Goal: Obtain resource: Download file/media

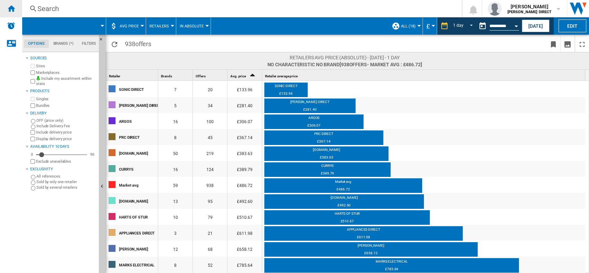
click at [14, 11] on ng-md-icon "Home" at bounding box center [11, 8] width 8 height 8
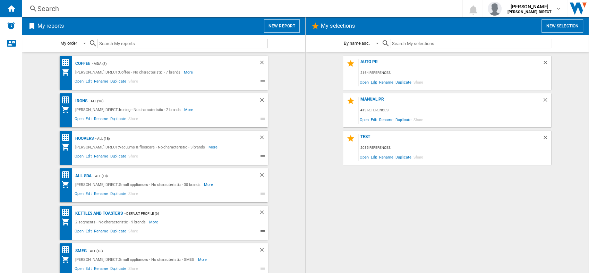
click at [374, 84] on span "Edit" at bounding box center [374, 81] width 9 height 9
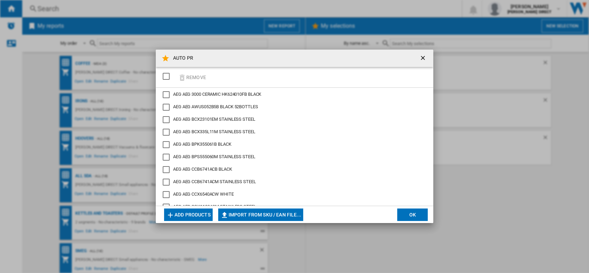
click at [163, 80] on div "SELECTIONS.EDITION_POPUP.SELECT_DESELECT" at bounding box center [166, 76] width 7 height 7
click at [186, 74] on ng-md-icon "button" at bounding box center [182, 78] width 8 height 8
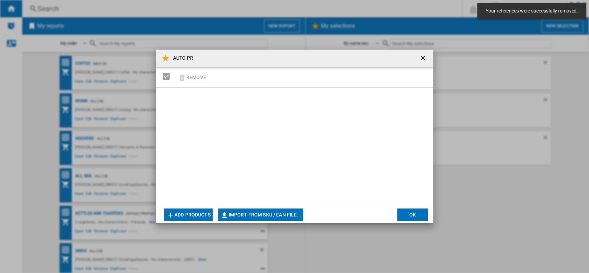
click at [295, 215] on button "Import from SKU / EAN file..." at bounding box center [260, 214] width 85 height 12
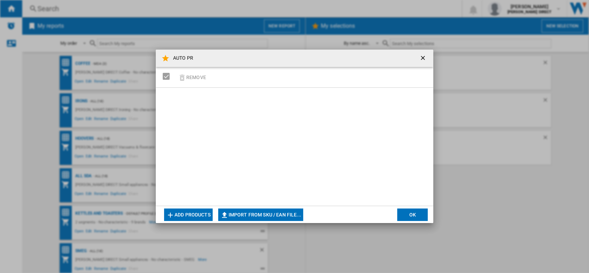
type input "**********"
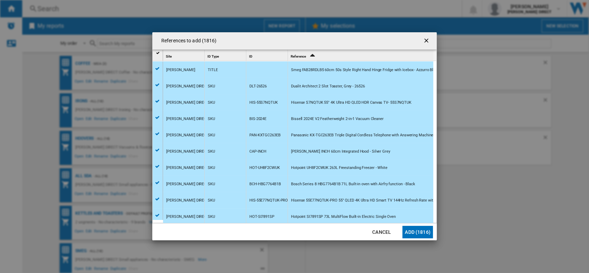
click at [419, 223] on md-dialog-actions "Cancel Add (1816)" at bounding box center [294, 231] width 284 height 17
click at [419, 230] on button "Add (1816)" at bounding box center [417, 232] width 31 height 12
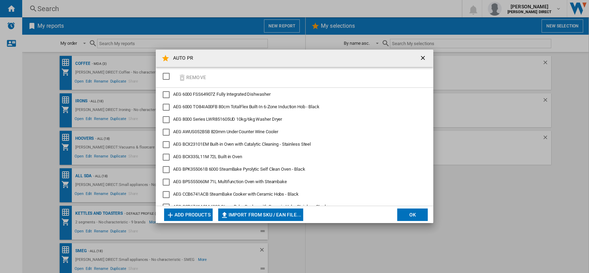
click at [405, 213] on button "OK" at bounding box center [412, 214] width 31 height 12
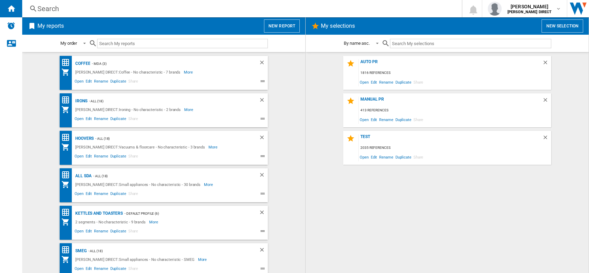
click at [362, 200] on div "AUTO PR 1816 references Open Edit Rename Duplicate Share MANUAL PR 413 referenc…" at bounding box center [446, 163] width 269 height 214
click at [373, 118] on span "Edit" at bounding box center [374, 119] width 9 height 9
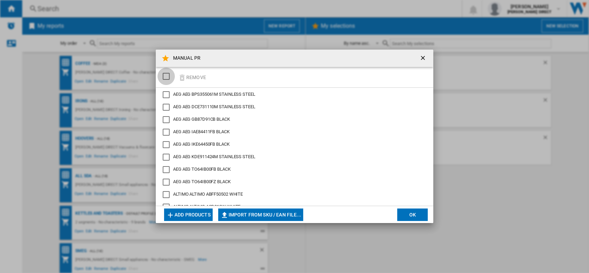
click at [164, 74] on div "SELECTIONS.EDITION_POPUP.SELECT_DESELECT" at bounding box center [166, 76] width 7 height 7
click at [243, 211] on button "Import from SKU / EAN file..." at bounding box center [260, 214] width 85 height 12
type input "**********"
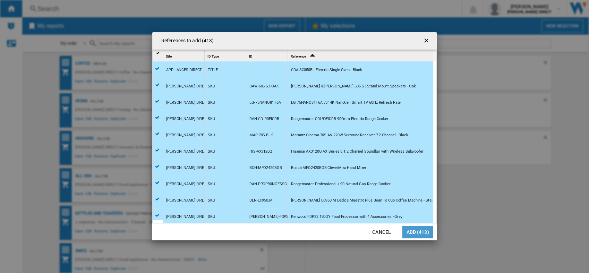
click at [412, 228] on button "Add (413)" at bounding box center [417, 232] width 31 height 12
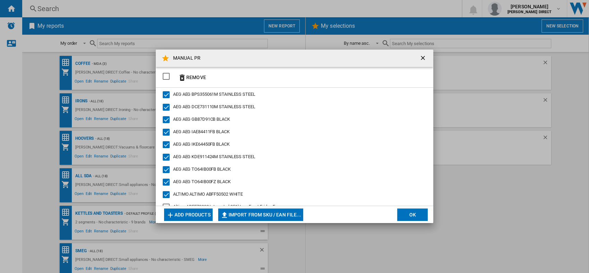
click at [414, 215] on button "OK" at bounding box center [412, 214] width 31 height 12
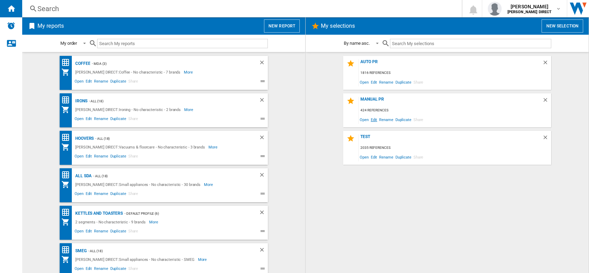
click at [371, 122] on span "Edit" at bounding box center [374, 119] width 9 height 9
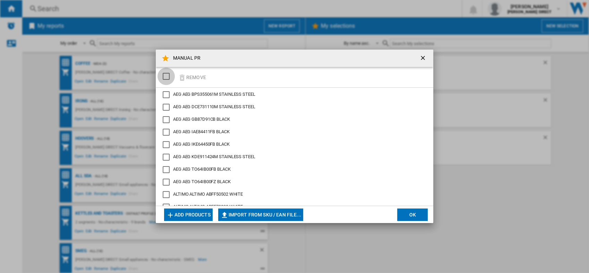
click at [163, 75] on div "SELECTIONS.EDITION_POPUP.SELECT_DESELECT" at bounding box center [166, 76] width 7 height 7
click at [194, 76] on button "Remove" at bounding box center [192, 77] width 32 height 16
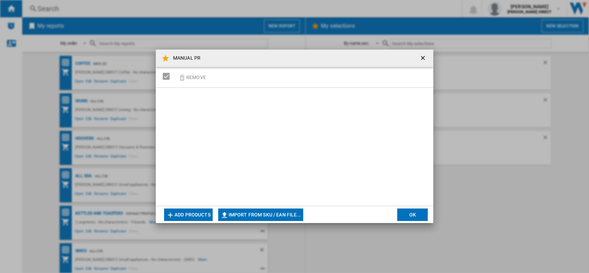
drag, startPoint x: 314, startPoint y: 215, endPoint x: 307, endPoint y: 215, distance: 6.3
click at [314, 215] on md-dialog-actions "Add products Import from SKU / EAN file... Import manually... OK" at bounding box center [294, 214] width 277 height 17
click at [290, 213] on button "Import from SKU / EAN file..." at bounding box center [260, 214] width 85 height 12
type input "**********"
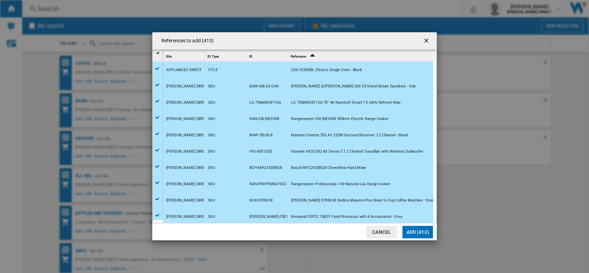
click at [428, 234] on button "Add (413)" at bounding box center [417, 232] width 31 height 12
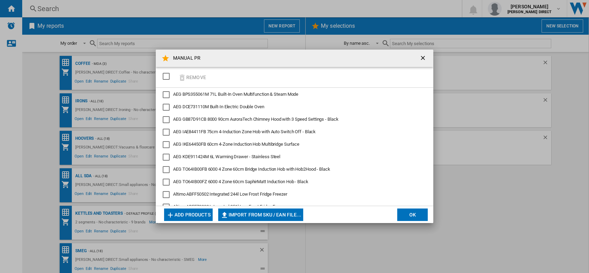
click at [413, 223] on div "MANUAL PR Remove AEG BPS355061M 71L Built-In Oven Multifunction & Steam Mode AE…" at bounding box center [294, 136] width 589 height 273
click at [422, 212] on button "OK" at bounding box center [412, 214] width 31 height 12
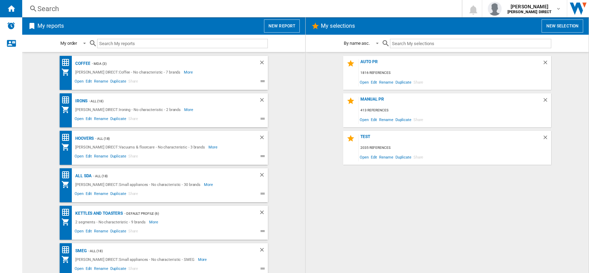
drag, startPoint x: 373, startPoint y: 61, endPoint x: 323, endPoint y: 175, distance: 124.1
click at [373, 61] on div "AUTO PR" at bounding box center [450, 63] width 183 height 9
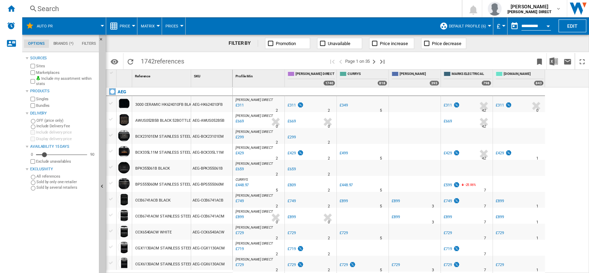
click at [44, 108] on div "Bundles" at bounding box center [62, 105] width 67 height 7
click at [44, 108] on label "Bundles" at bounding box center [66, 105] width 60 height 5
click at [47, 72] on label "Marketplaces" at bounding box center [66, 72] width 60 height 5
click at [474, 21] on button "Default profile (6)" at bounding box center [469, 25] width 41 height 17
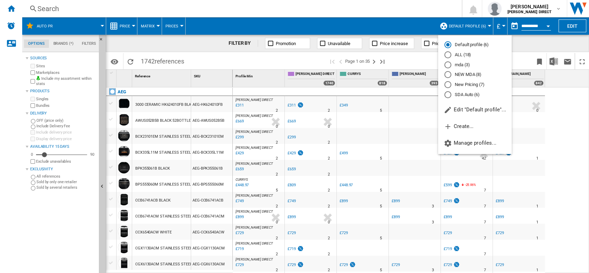
click at [465, 23] on md-backdrop at bounding box center [294, 136] width 589 height 273
click at [467, 75] on md-radio-button "NEW MDA (8)" at bounding box center [474, 74] width 61 height 7
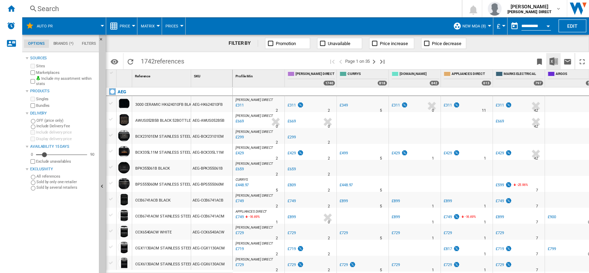
click at [559, 58] on button "Download in Excel" at bounding box center [554, 61] width 14 height 16
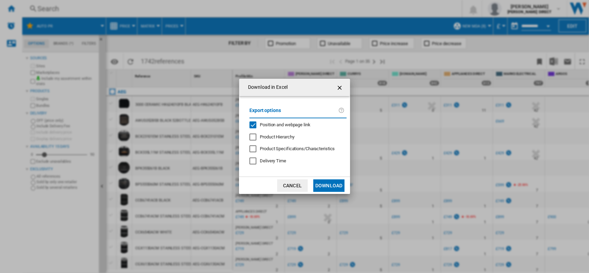
click at [263, 122] on span "Position and webpage link" at bounding box center [285, 124] width 51 height 5
click at [327, 184] on button "Download" at bounding box center [328, 185] width 31 height 12
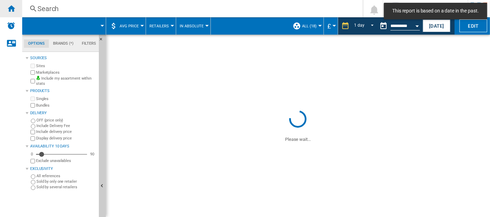
click at [7, 8] on ng-md-icon "Home" at bounding box center [11, 8] width 8 height 8
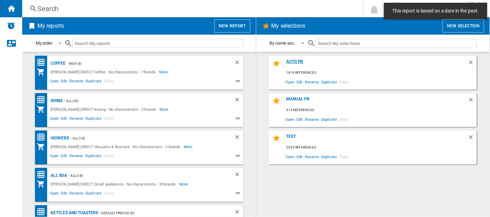
click at [302, 60] on div "AUTO PR" at bounding box center [375, 63] width 183 height 9
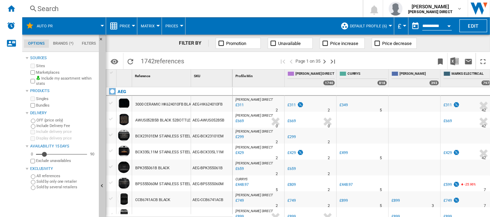
click at [379, 26] on span "Default profile (6)" at bounding box center [368, 26] width 37 height 5
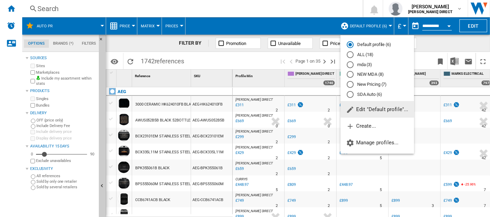
click at [375, 84] on md-radio-button "New Pricing (7)" at bounding box center [377, 85] width 61 height 7
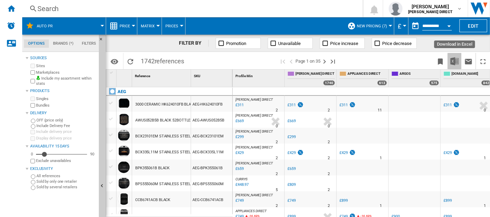
click at [455, 65] on button "Download in Excel" at bounding box center [455, 61] width 14 height 16
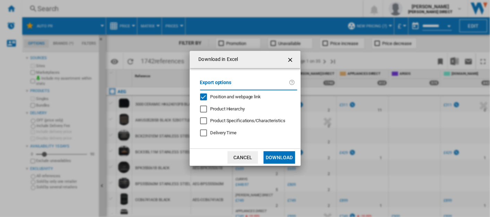
click at [207, 100] on div "Position and webpage link" at bounding box center [203, 97] width 7 height 7
click at [281, 159] on button "Download" at bounding box center [279, 158] width 31 height 12
